Goal: Information Seeking & Learning: Learn about a topic

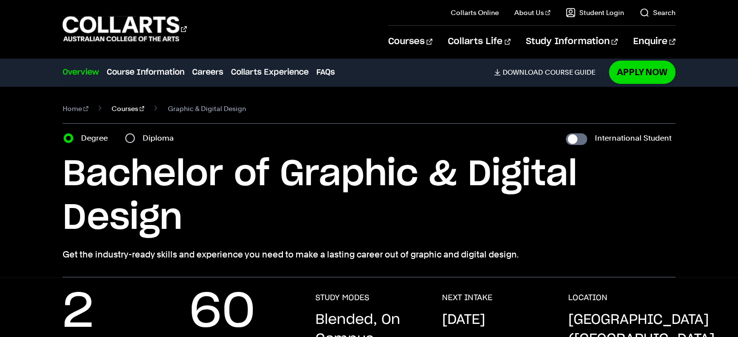
click at [123, 110] on link "Courses" at bounding box center [128, 109] width 33 height 14
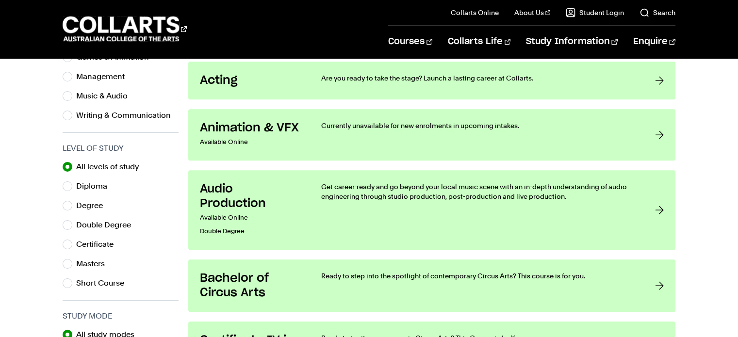
scroll to position [415, 0]
click at [68, 281] on input "Short Course" at bounding box center [68, 283] width 10 height 10
radio input "true"
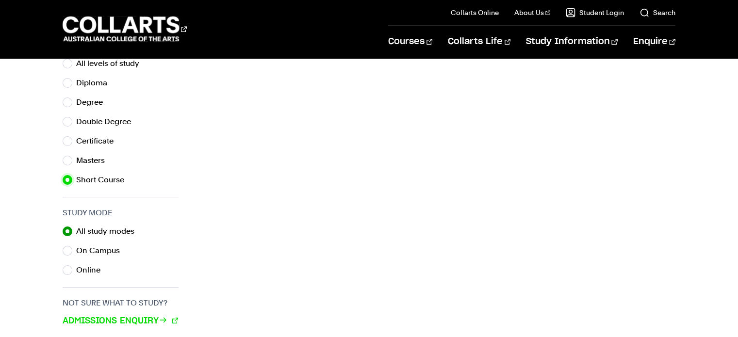
scroll to position [518, 0]
click at [67, 177] on input "Short Course" at bounding box center [68, 181] width 10 height 10
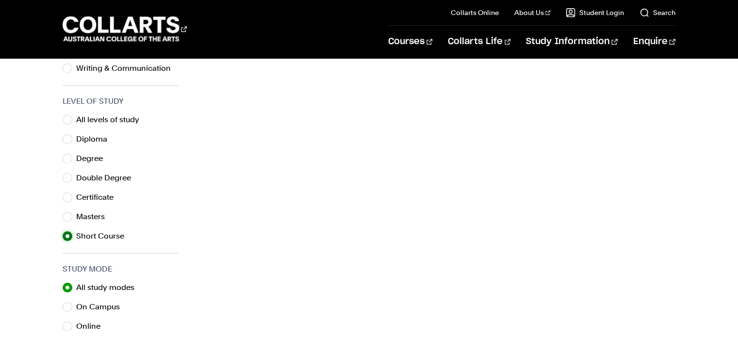
scroll to position [462, 0]
click at [74, 118] on div "All levels of study" at bounding box center [121, 120] width 116 height 14
click at [70, 119] on input "All levels of study" at bounding box center [68, 120] width 10 height 10
radio input "true"
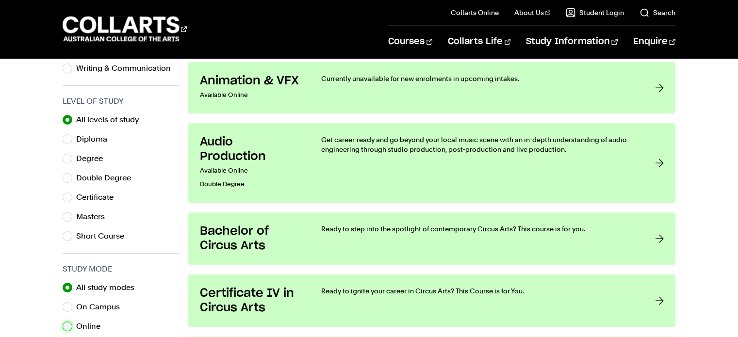
click at [70, 327] on input "Online" at bounding box center [68, 327] width 10 height 10
radio input "true"
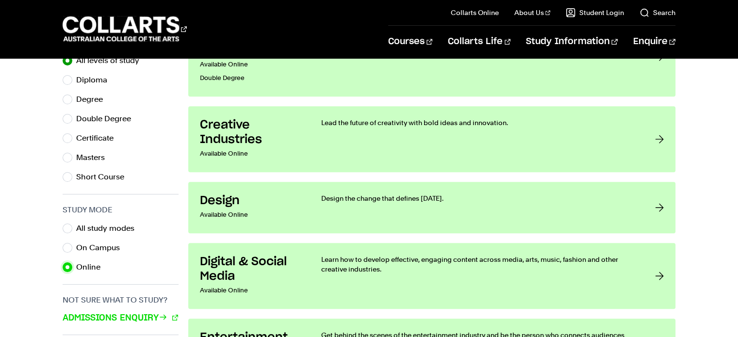
scroll to position [522, 0]
